Goal: Transaction & Acquisition: Purchase product/service

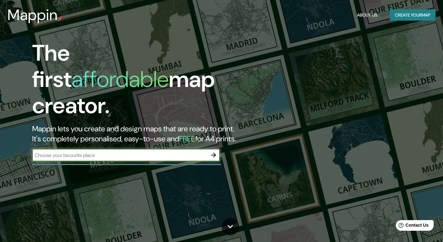
click at [173, 152] on input "text" at bounding box center [119, 155] width 175 height 7
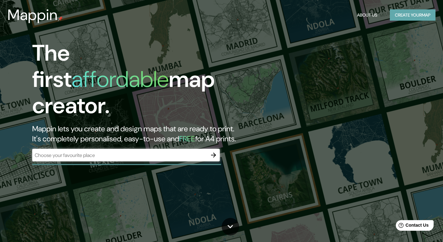
click at [403, 18] on button "Create your map" at bounding box center [413, 15] width 46 height 12
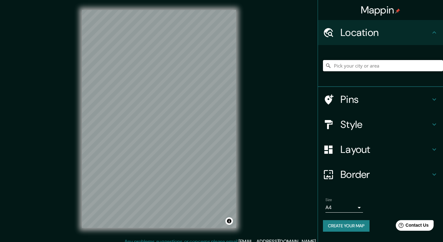
click at [347, 69] on input "Pick your city or area" at bounding box center [383, 65] width 120 height 11
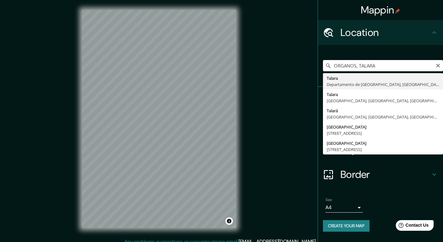
type input "Talara, Departamento de Piura, Perú"
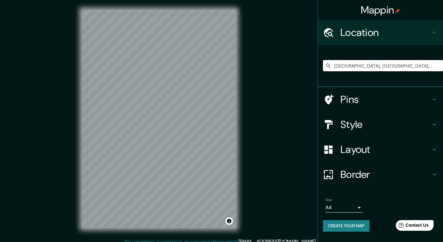
drag, startPoint x: 386, startPoint y: 67, endPoint x: 307, endPoint y: 70, distance: 79.2
click at [307, 70] on div "Mappin Location Talara, Departamento de Piura, Perú Pins Style Layout Border Ch…" at bounding box center [221, 124] width 443 height 248
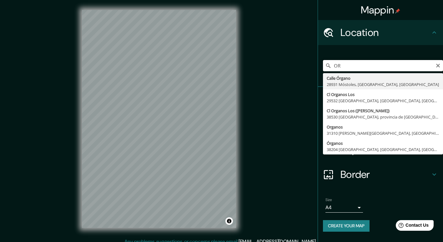
type input "O"
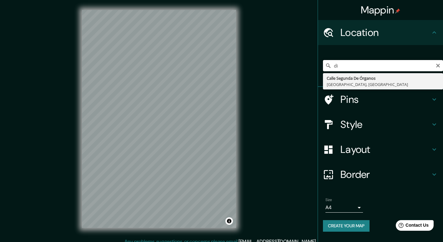
type input "d"
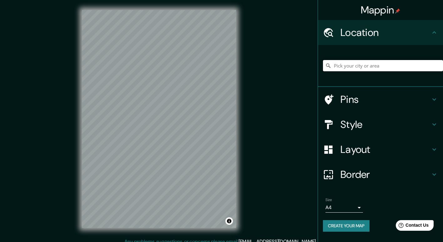
click at [359, 69] on input "Pick your city or area" at bounding box center [383, 65] width 120 height 11
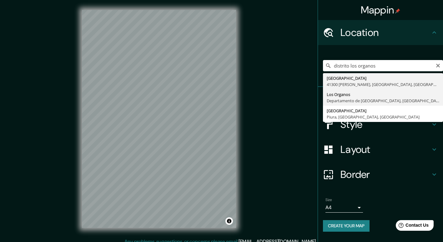
type input "Los Organos, Departamento de Piura, Perú"
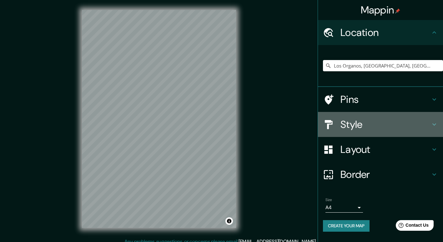
click at [388, 129] on h4 "Style" at bounding box center [386, 124] width 90 height 13
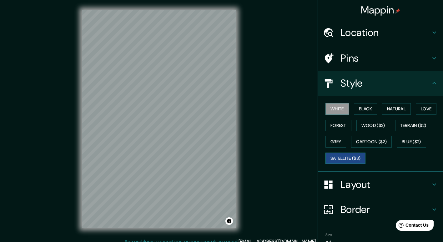
click at [346, 161] on button "Satellite ($3)" at bounding box center [346, 159] width 40 height 12
click at [14, 166] on div "Mappin Location Los Organos, Departamento de Piura, Perú Pins Style White Black…" at bounding box center [221, 124] width 443 height 248
click at [250, 67] on div "Mappin Location Los Organos, Departamento de Piura, Perú Pins Style White Black…" at bounding box center [221, 124] width 443 height 248
drag, startPoint x: 248, startPoint y: 71, endPoint x: 243, endPoint y: 74, distance: 6.2
click at [243, 74] on div "Mappin Location Los Organos, Departamento de Piura, Perú Pins Style White Black…" at bounding box center [221, 124] width 443 height 248
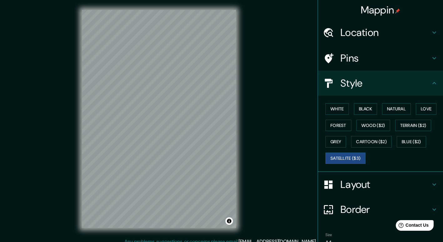
click at [43, 137] on div "Mappin Location Los Organos, Departamento de Piura, Perú Pins Style White Black…" at bounding box center [221, 124] width 443 height 248
click at [374, 37] on h4 "Location" at bounding box center [386, 32] width 90 height 13
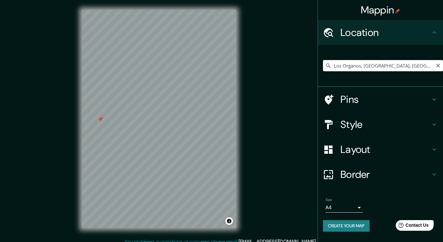
click at [429, 65] on input "Los Organos, Departamento de Piura, Perú" at bounding box center [383, 65] width 120 height 11
click at [326, 67] on icon at bounding box center [328, 66] width 6 height 6
click at [327, 66] on icon at bounding box center [328, 66] width 6 height 6
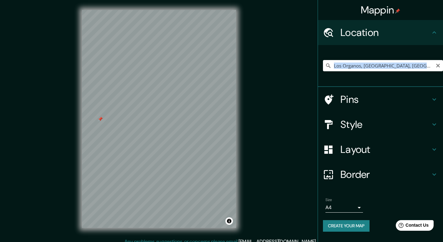
copy ul "Pins Style Layout Border Choose a border. Hint : you can make layers of the fra…"
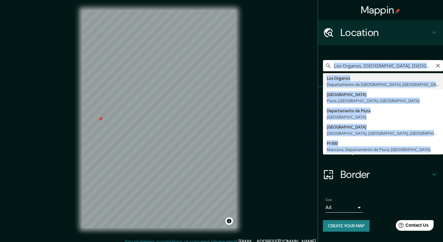
click at [388, 63] on input "Los Organos, Departamento de Piura, Perú" at bounding box center [383, 65] width 120 height 11
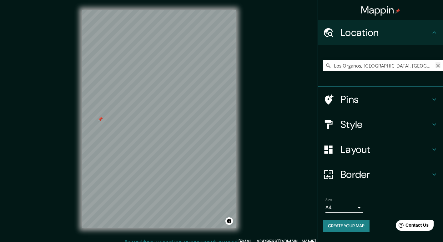
click at [437, 64] on icon "Clear" at bounding box center [438, 65] width 5 height 5
click at [371, 67] on input "Pick your city or area" at bounding box center [383, 65] width 120 height 11
paste input "Los Organos, Departamento de Piura, Perú"
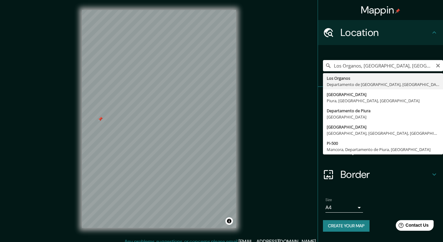
type input "Los Organos, Departamento de Piura, Perú"
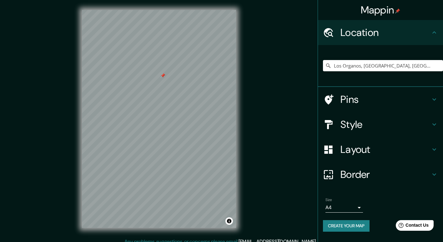
click at [377, 127] on h4 "Style" at bounding box center [386, 124] width 90 height 13
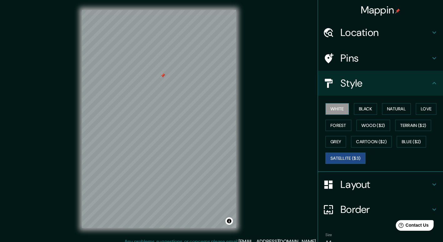
click at [338, 112] on button "White" at bounding box center [337, 109] width 23 height 12
click at [362, 108] on button "Black" at bounding box center [365, 109] width 23 height 12
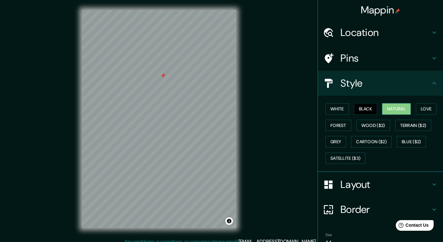
click at [396, 109] on button "Natural" at bounding box center [396, 109] width 29 height 12
click at [331, 123] on button "Forest" at bounding box center [339, 126] width 26 height 12
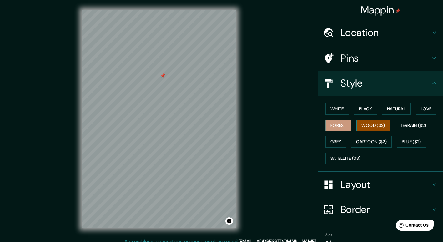
click at [365, 122] on button "Wood ($2)" at bounding box center [374, 126] width 34 height 12
click at [412, 125] on button "Terrain ($2)" at bounding box center [414, 126] width 36 height 12
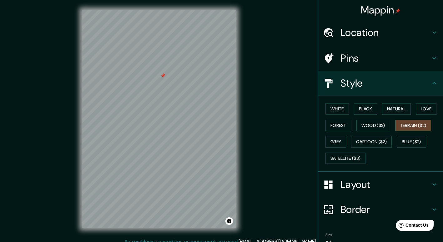
click at [408, 135] on div "White Black Natural Love Forest Wood ($2) Terrain ($2) Grey Cartoon ($2) Blue (…" at bounding box center [383, 134] width 120 height 66
click at [405, 143] on button "Blue ($2)" at bounding box center [411, 142] width 29 height 12
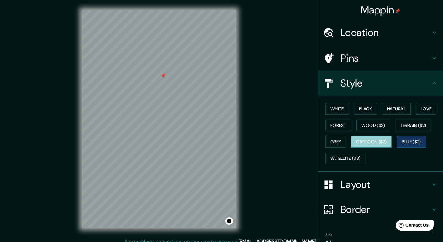
click at [367, 142] on button "Cartoon ($2)" at bounding box center [371, 142] width 41 height 12
click at [426, 108] on button "Love" at bounding box center [426, 109] width 21 height 12
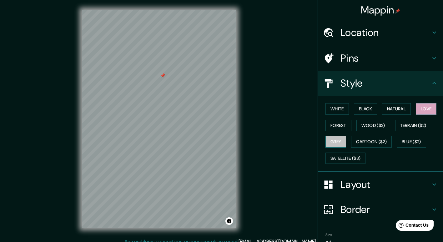
click at [338, 140] on button "Grey" at bounding box center [336, 142] width 21 height 12
click at [339, 157] on button "Satellite ($3)" at bounding box center [346, 159] width 40 height 12
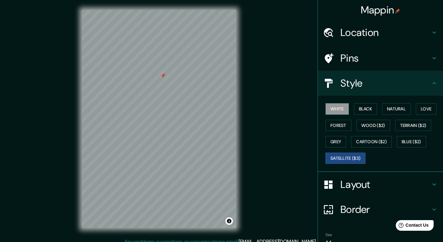
click at [335, 107] on button "White" at bounding box center [337, 109] width 23 height 12
click at [359, 110] on button "Black" at bounding box center [365, 109] width 23 height 12
click at [347, 156] on button "Satellite ($3)" at bounding box center [346, 159] width 40 height 12
click at [334, 110] on button "White" at bounding box center [337, 109] width 23 height 12
click at [381, 187] on h4 "Layout" at bounding box center [386, 184] width 90 height 13
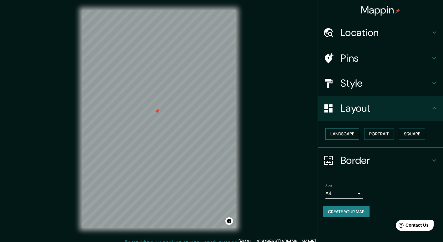
click at [345, 131] on button "Landscape" at bounding box center [343, 134] width 34 height 12
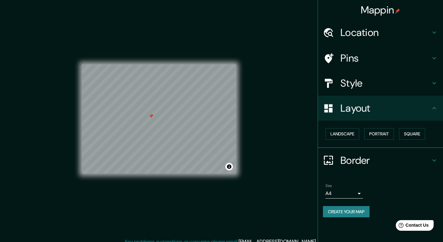
click at [363, 213] on button "Create your map" at bounding box center [346, 212] width 47 height 12
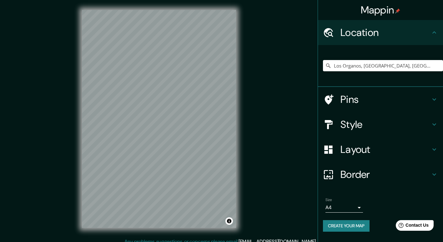
click at [328, 66] on icon at bounding box center [328, 66] width 6 height 6
click at [329, 66] on icon at bounding box center [328, 66] width 4 height 4
click at [434, 63] on input "Los Organos, Departamento de Piura, Perú" at bounding box center [383, 65] width 120 height 11
click at [345, 66] on input "Los Organos, Departamento de Piura, Perú" at bounding box center [383, 65] width 120 height 11
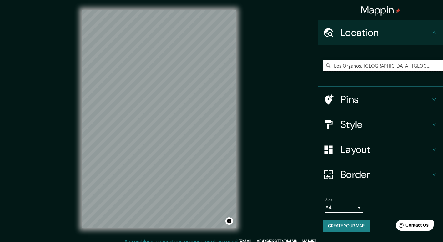
click at [345, 66] on input "Los Organos, Departamento de Piura, Perú" at bounding box center [383, 65] width 120 height 11
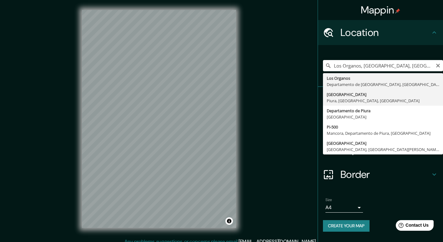
type input "Calle Los Órganos, Piura, Departamento de Piura, Perú"
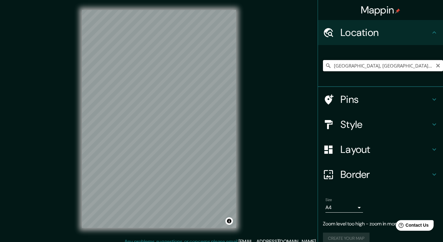
click at [354, 66] on input "Calle Los Órganos, Piura, Departamento de Piura, Perú" at bounding box center [383, 65] width 120 height 11
paste input "Los Organos, Departamento de Piura, Perú"
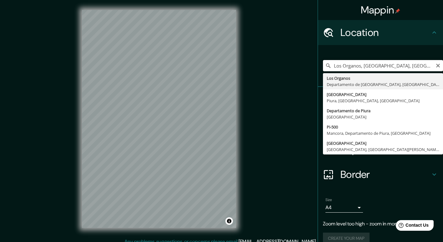
type input "Los Organos, Departamento de Piura, Perú"
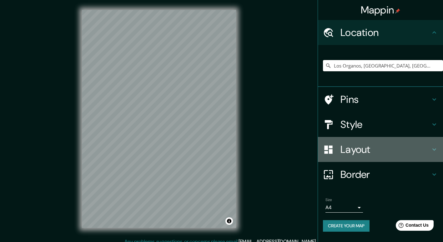
click at [374, 153] on h4 "Layout" at bounding box center [386, 149] width 90 height 13
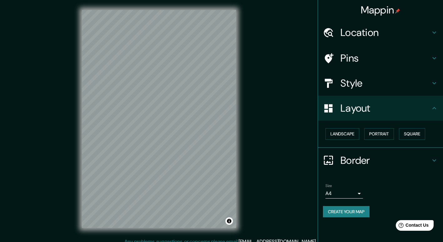
click at [377, 85] on h4 "Style" at bounding box center [386, 83] width 90 height 13
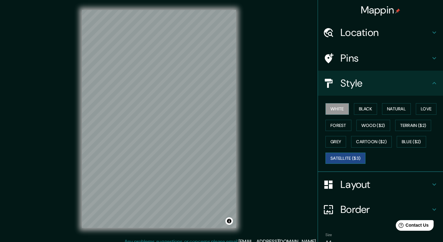
click at [343, 159] on button "Satellite ($3)" at bounding box center [346, 159] width 40 height 12
click at [339, 113] on button "White" at bounding box center [337, 109] width 23 height 12
click at [373, 110] on button "Black" at bounding box center [365, 109] width 23 height 12
click at [338, 109] on button "White" at bounding box center [337, 109] width 23 height 12
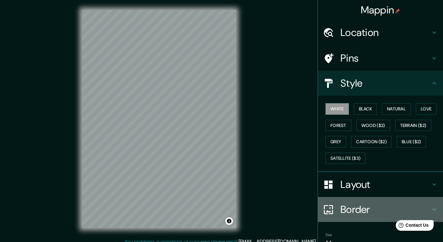
click at [363, 208] on h4 "Border" at bounding box center [386, 209] width 90 height 13
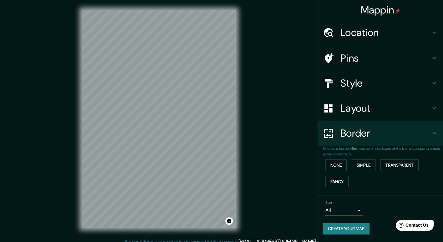
click at [363, 112] on h4 "Layout" at bounding box center [386, 108] width 90 height 13
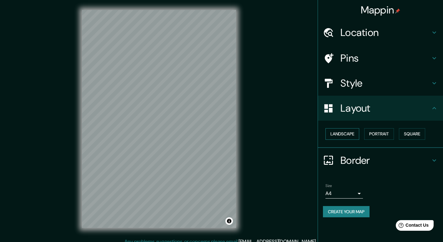
click at [348, 134] on button "Landscape" at bounding box center [343, 134] width 34 height 12
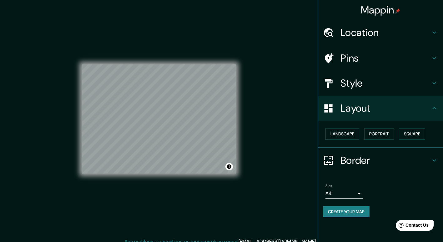
click at [251, 153] on div "Mappin Location Los Organos, Departamento de Piura, Perú Pins Style Layout Land…" at bounding box center [221, 124] width 443 height 248
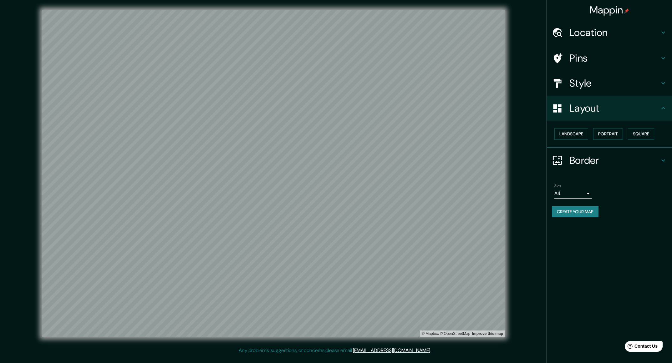
click at [443, 91] on div "Style" at bounding box center [609, 83] width 125 height 25
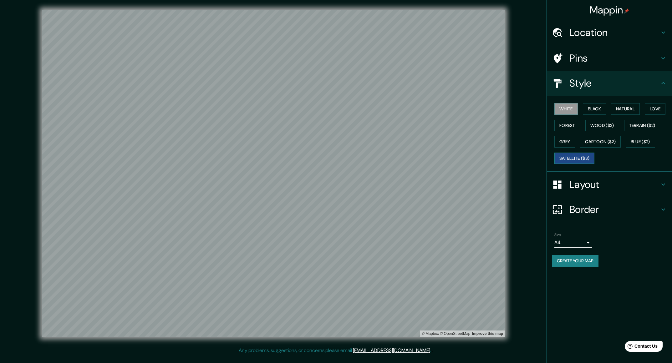
click at [443, 157] on button "Satellite ($3)" at bounding box center [574, 159] width 40 height 12
click at [443, 110] on button "White" at bounding box center [565, 109] width 23 height 12
click at [443, 242] on button "Create your map" at bounding box center [575, 261] width 47 height 12
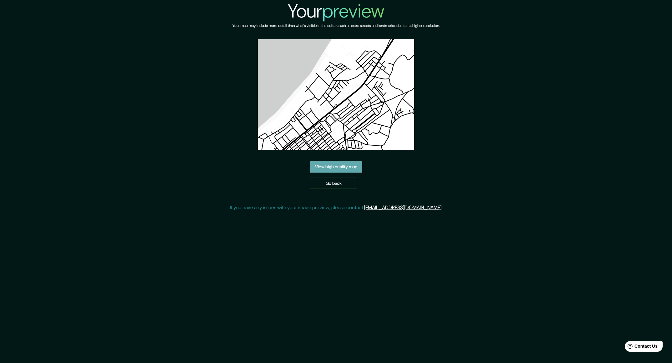
click at [338, 167] on link "View high quality map" at bounding box center [336, 167] width 52 height 12
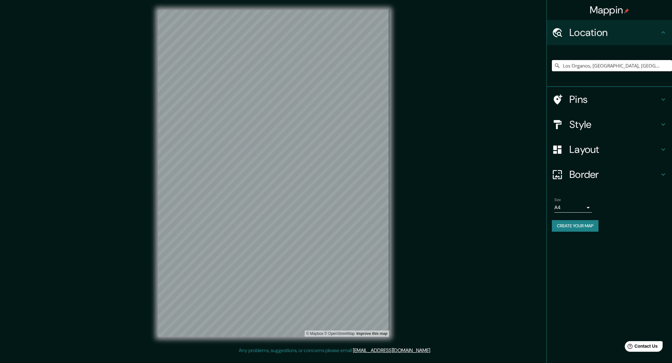
click at [602, 68] on input "Los Organos, [GEOGRAPHIC_DATA], [GEOGRAPHIC_DATA]" at bounding box center [612, 65] width 120 height 11
click at [597, 66] on input "Los Organos, [GEOGRAPHIC_DATA], [GEOGRAPHIC_DATA]" at bounding box center [612, 65] width 120 height 11
click at [598, 65] on input "Los Organos, [GEOGRAPHIC_DATA], [GEOGRAPHIC_DATA]" at bounding box center [612, 65] width 120 height 11
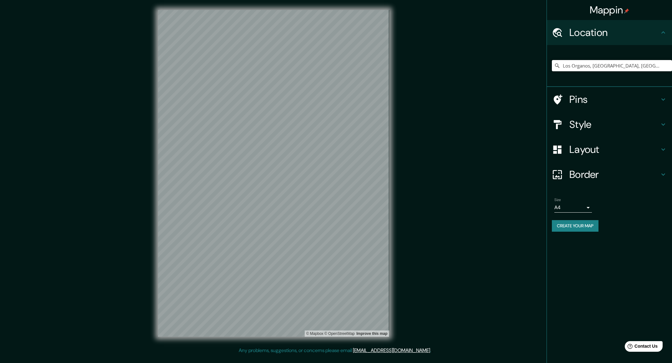
click at [598, 65] on input "Los Organos, [GEOGRAPHIC_DATA], [GEOGRAPHIC_DATA]" at bounding box center [612, 65] width 120 height 11
click at [556, 65] on icon at bounding box center [557, 66] width 6 height 6
click at [557, 65] on icon at bounding box center [557, 66] width 6 height 6
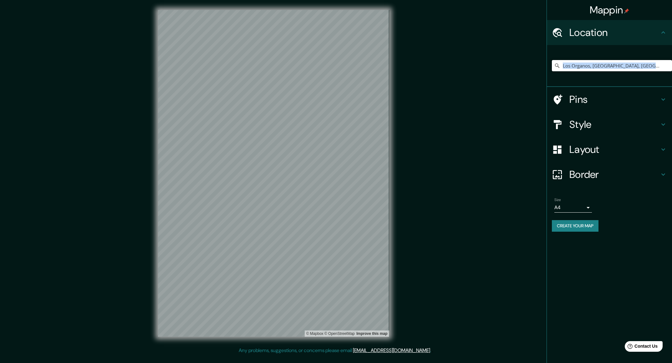
drag, startPoint x: 557, startPoint y: 65, endPoint x: 666, endPoint y: 63, distance: 109.2
click at [666, 63] on input "Los Organos, [GEOGRAPHIC_DATA], [GEOGRAPHIC_DATA]" at bounding box center [612, 65] width 120 height 11
drag, startPoint x: 666, startPoint y: 63, endPoint x: 564, endPoint y: 65, distance: 102.3
click at [564, 65] on input "Los Organos, Departamento de Piura, Perú" at bounding box center [612, 65] width 120 height 11
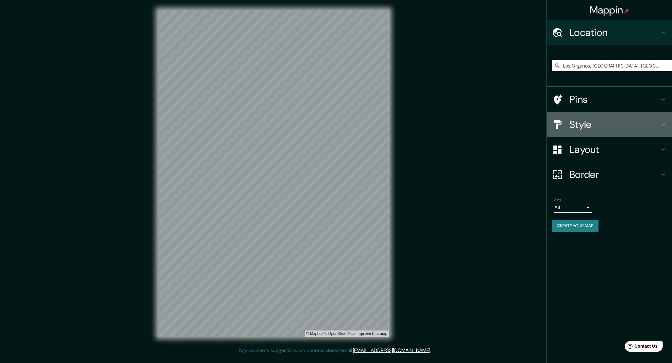
click at [610, 129] on h4 "Style" at bounding box center [614, 124] width 90 height 13
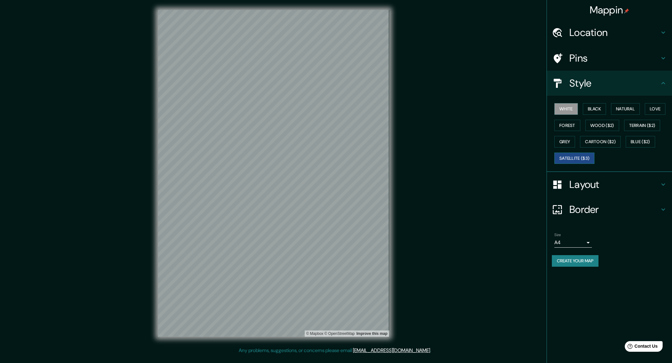
click at [595, 156] on button "Satellite ($3)" at bounding box center [574, 159] width 40 height 12
click at [565, 111] on button "White" at bounding box center [565, 109] width 23 height 12
click at [591, 111] on button "Black" at bounding box center [594, 109] width 23 height 12
click at [645, 115] on button "Love" at bounding box center [655, 109] width 21 height 12
click at [568, 110] on button "White" at bounding box center [565, 109] width 23 height 12
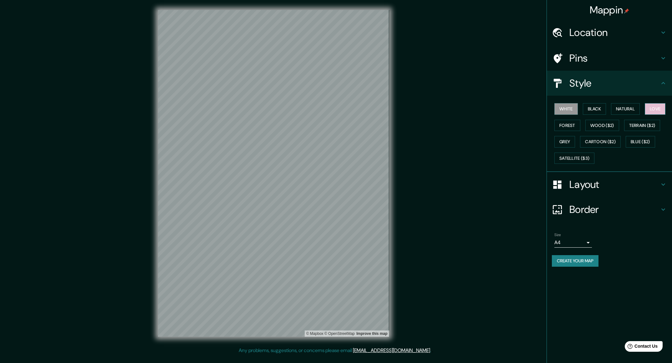
click at [645, 115] on button "Love" at bounding box center [655, 109] width 21 height 12
click at [624, 131] on button "Terrain ($2)" at bounding box center [642, 126] width 36 height 12
click at [626, 148] on button "Blue ($2)" at bounding box center [640, 142] width 29 height 12
click at [575, 142] on button "Grey" at bounding box center [564, 142] width 21 height 12
click at [595, 158] on button "Satellite ($3)" at bounding box center [574, 159] width 40 height 12
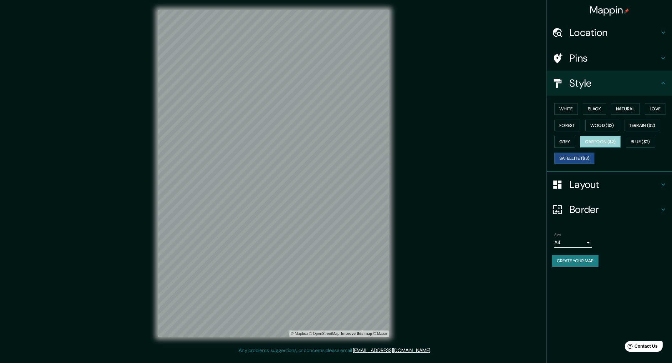
click at [621, 145] on button "Cartoon ($2)" at bounding box center [600, 142] width 41 height 12
click at [619, 131] on button "Wood ($2)" at bounding box center [602, 126] width 34 height 12
click at [623, 111] on button "Natural" at bounding box center [625, 109] width 29 height 12
click at [571, 114] on button "White" at bounding box center [565, 109] width 23 height 12
click at [580, 123] on button "Forest" at bounding box center [567, 126] width 26 height 12
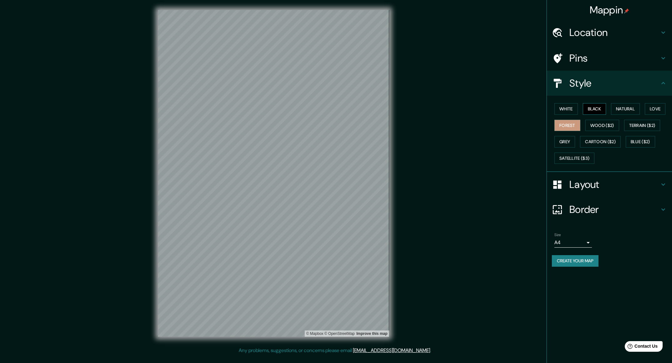
click at [596, 111] on button "Black" at bounding box center [594, 109] width 23 height 12
click at [645, 115] on button "Love" at bounding box center [655, 109] width 21 height 12
click at [569, 109] on button "White" at bounding box center [565, 109] width 23 height 12
click at [583, 184] on h4 "Layout" at bounding box center [614, 184] width 90 height 13
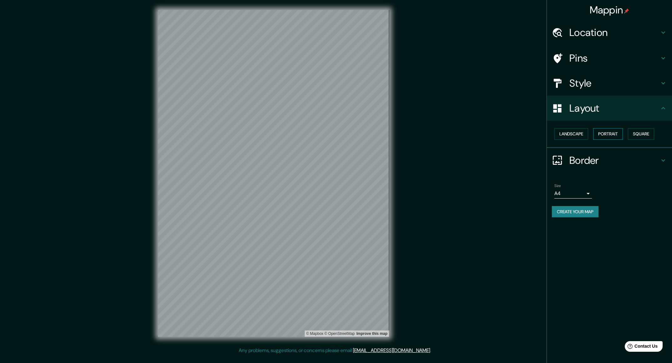
click at [613, 134] on button "Portrait" at bounding box center [608, 134] width 30 height 12
click at [642, 134] on button "Square" at bounding box center [641, 134] width 26 height 12
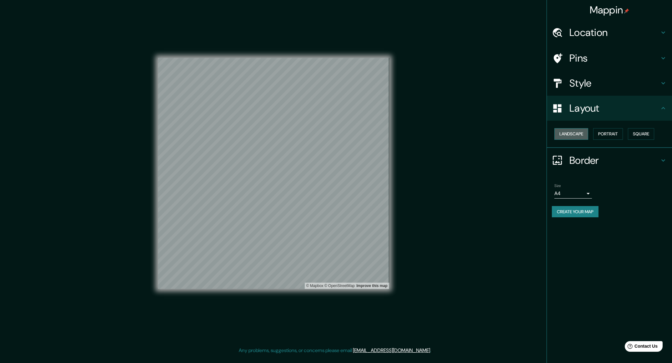
click at [577, 135] on button "Landscape" at bounding box center [571, 134] width 34 height 12
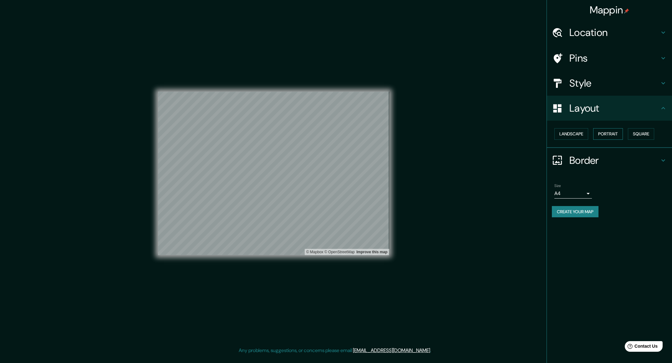
click at [605, 134] on button "Portrait" at bounding box center [608, 134] width 30 height 12
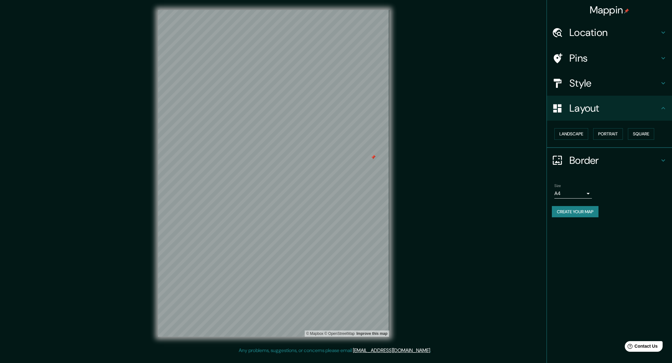
click at [517, 148] on div "Mappin Location Los Organos, Departamento de Piura, Perú Pins Style Layout Land…" at bounding box center [336, 178] width 672 height 357
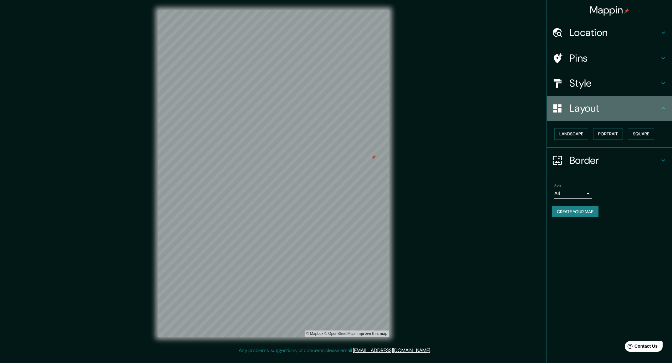
click at [633, 113] on h4 "Layout" at bounding box center [614, 108] width 90 height 13
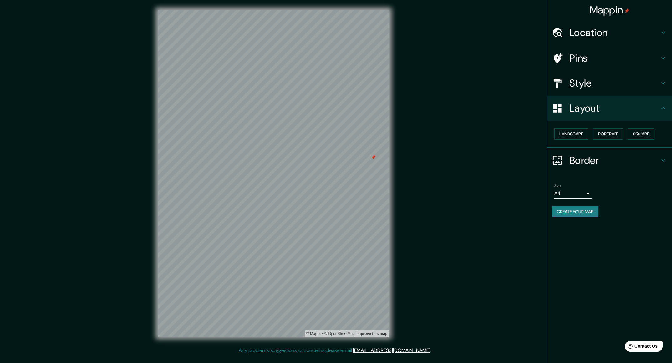
click at [662, 109] on icon at bounding box center [664, 109] width 8 height 8
click at [667, 88] on div "Style" at bounding box center [609, 83] width 125 height 25
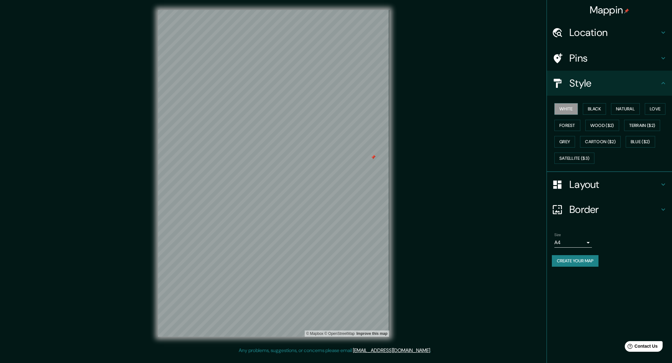
click at [666, 88] on div "Style" at bounding box center [609, 83] width 125 height 25
click at [578, 261] on button "Create your map" at bounding box center [575, 261] width 47 height 12
